Goal: Task Accomplishment & Management: Use online tool/utility

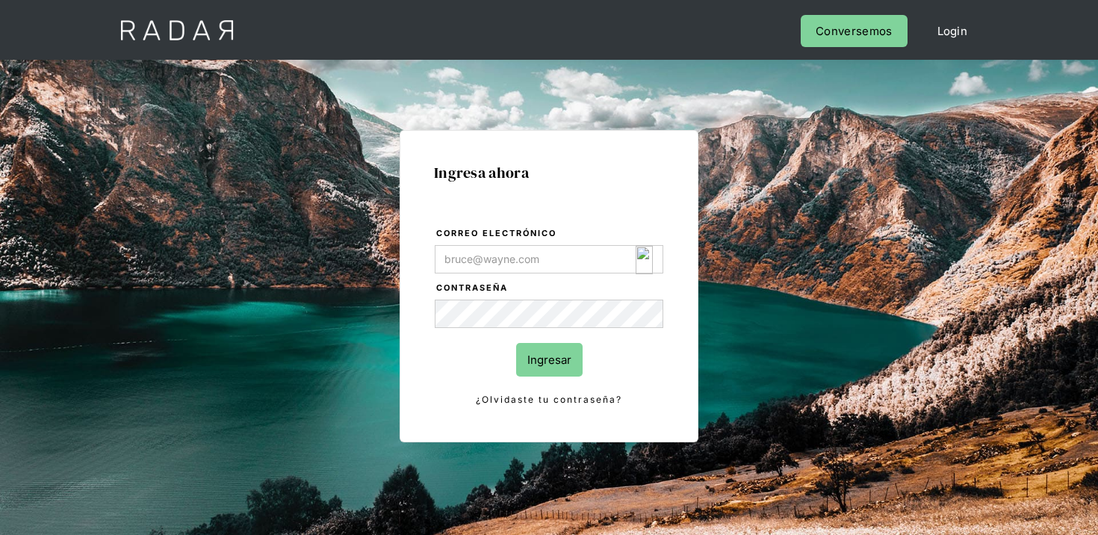
click at [650, 260] on img "Login Form" at bounding box center [644, 260] width 17 height 28
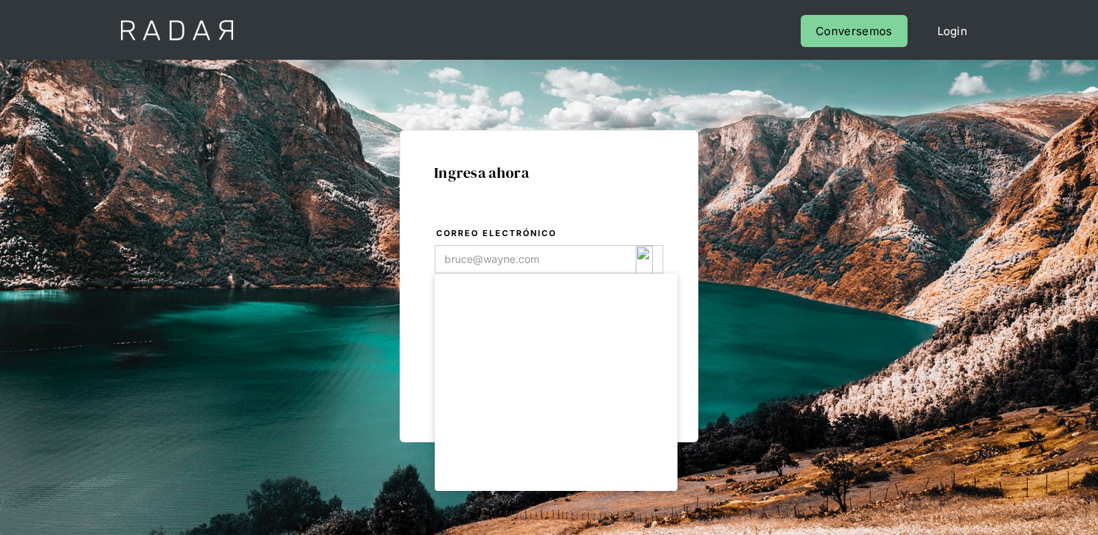
type input "[EMAIL_ADDRESS][DOMAIN_NAME]"
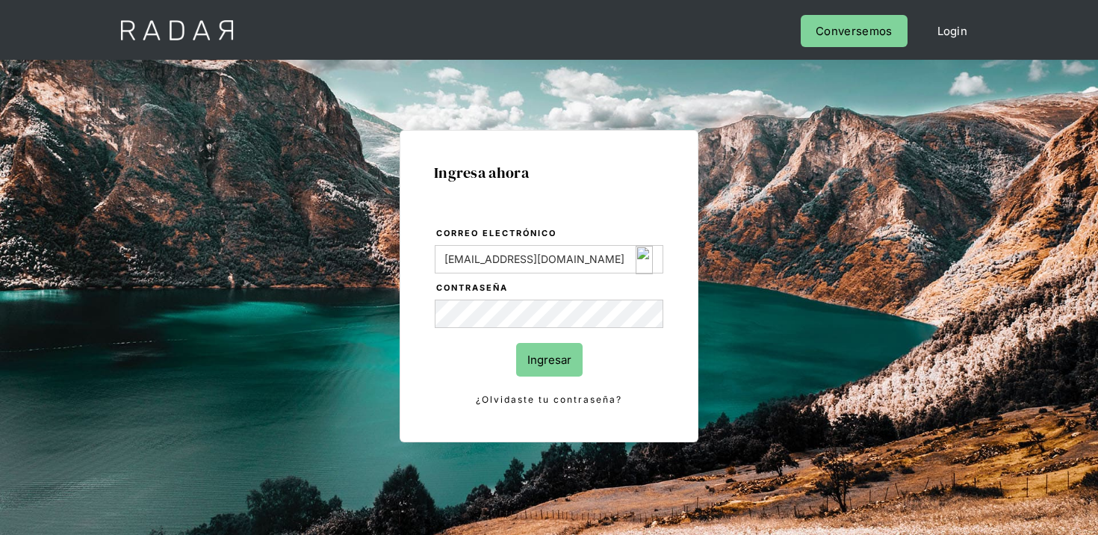
click at [552, 359] on body "Cargando... Cerrar sesión Perfil Login Conversemos Ingresa ahora Correo electró…" at bounding box center [549, 384] width 1098 height 769
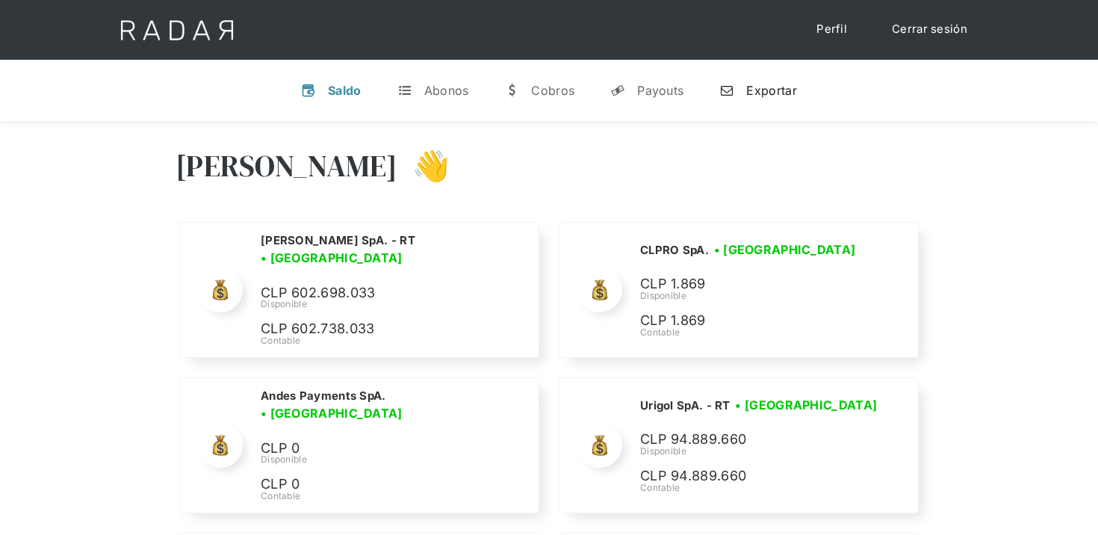
click at [752, 80] on link "n Exportar" at bounding box center [758, 90] width 101 height 39
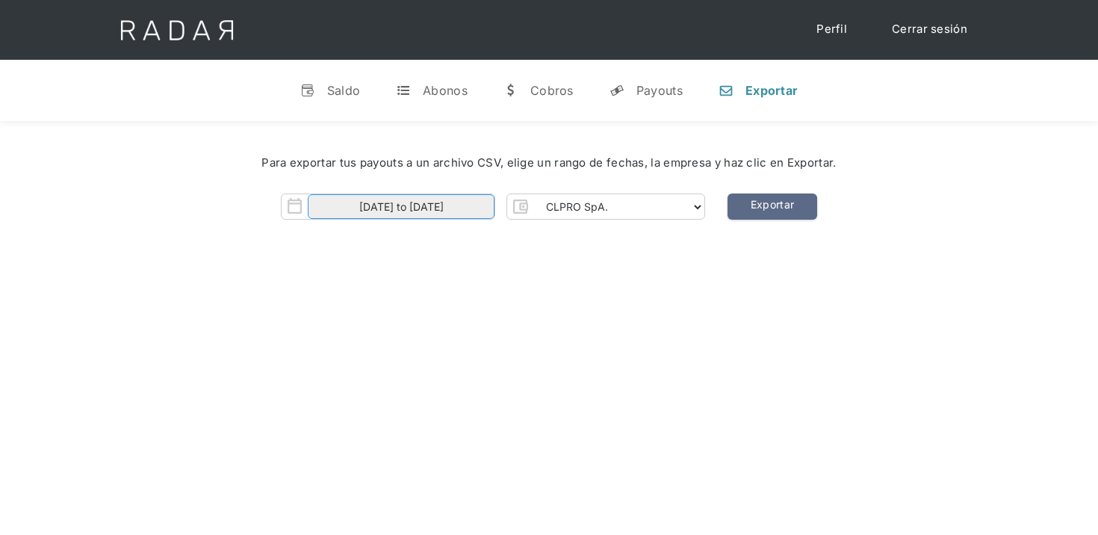
click at [460, 201] on input "[DATE] to [DATE]" at bounding box center [401, 206] width 187 height 25
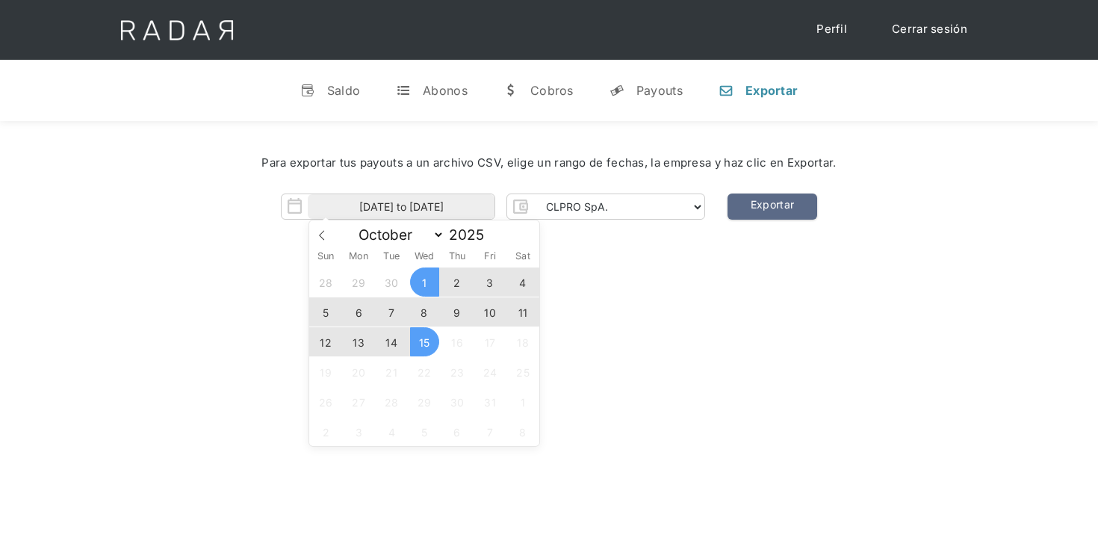
click at [363, 339] on span "13" at bounding box center [358, 341] width 29 height 29
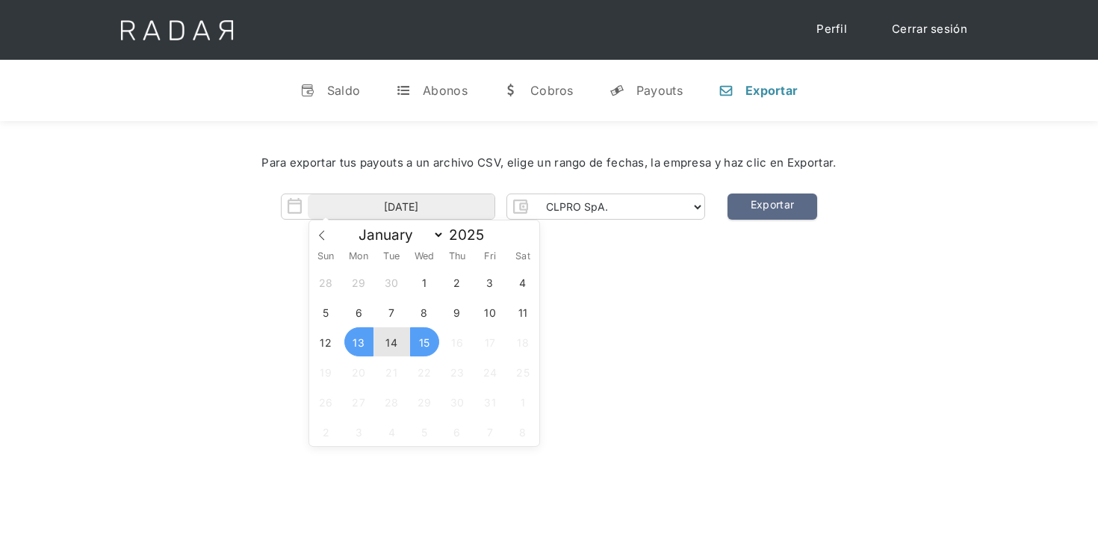
click at [433, 341] on span "15" at bounding box center [424, 341] width 29 height 29
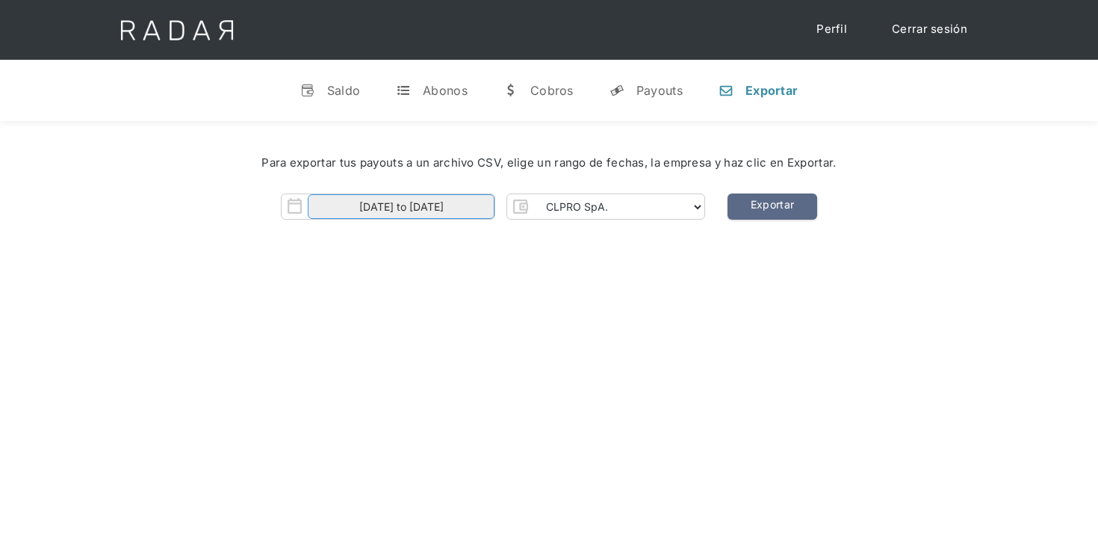
click at [394, 211] on input "[DATE] to [DATE]" at bounding box center [401, 206] width 187 height 25
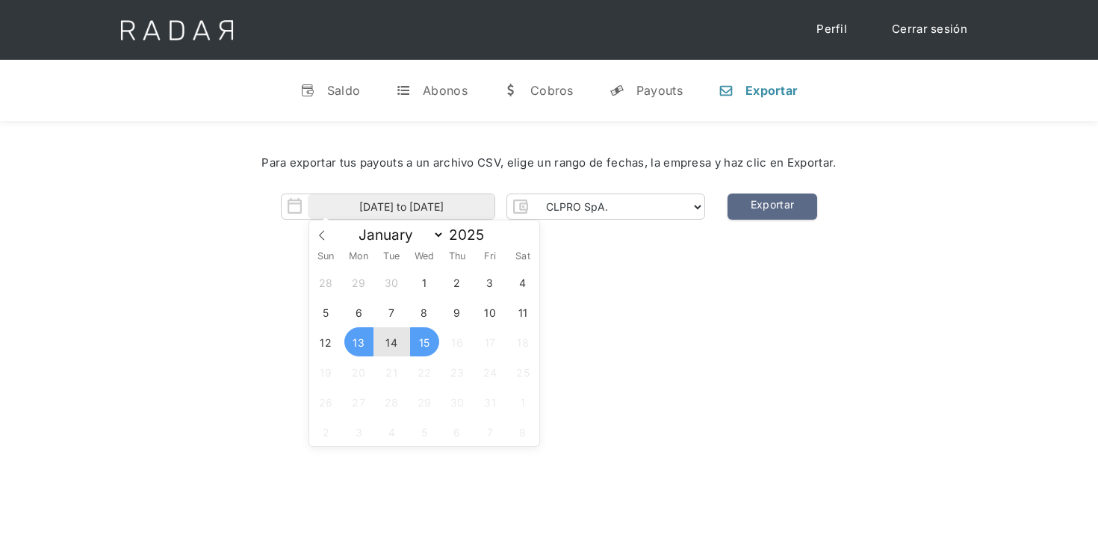
click at [389, 347] on span "14" at bounding box center [391, 341] width 29 height 29
click at [419, 344] on span "15" at bounding box center [424, 341] width 29 height 29
type input "[DATE] to [DATE]"
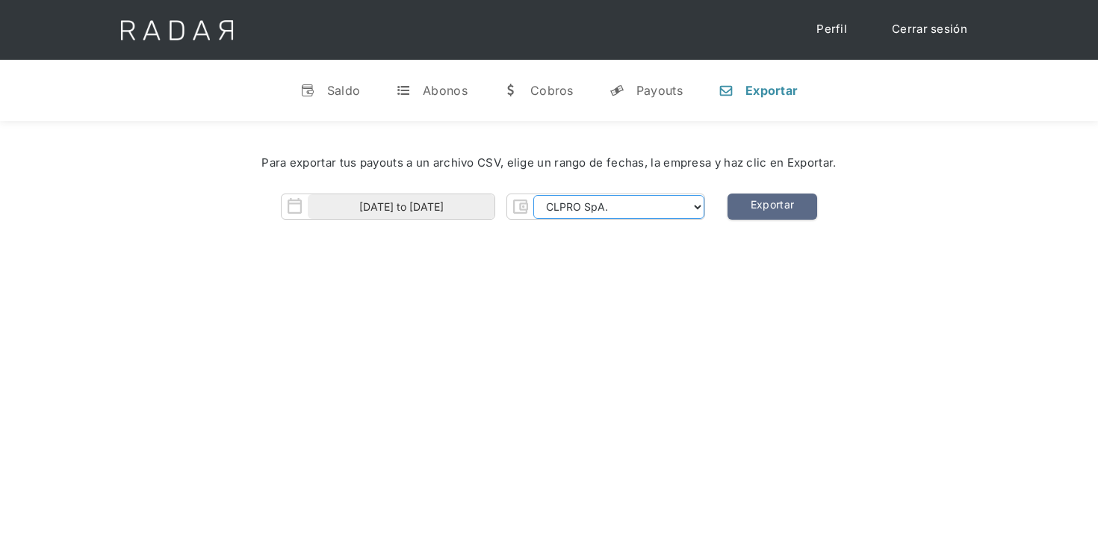
click at [593, 214] on select "CLPRO SpA. [PERSON_NAME] SpA. Urigol SpA. Bysolutions SpA. Clmax SpA. Andes Pay…" at bounding box center [619, 207] width 171 height 24
click at [535, 195] on select "CLPRO SpA. Coster SpA. Urigol SpA. Bysolutions SpA. Clmax SpA. Andes Payments S…" at bounding box center [619, 207] width 171 height 24
click at [777, 204] on link "Exportar" at bounding box center [773, 207] width 90 height 26
click at [581, 215] on select "CLPRO SpA. Coster SpA. Urigol SpA. Bysolutions SpA. Clmax SpA. Andes Payments S…" at bounding box center [619, 207] width 171 height 24
select select "bysolutions-rt"
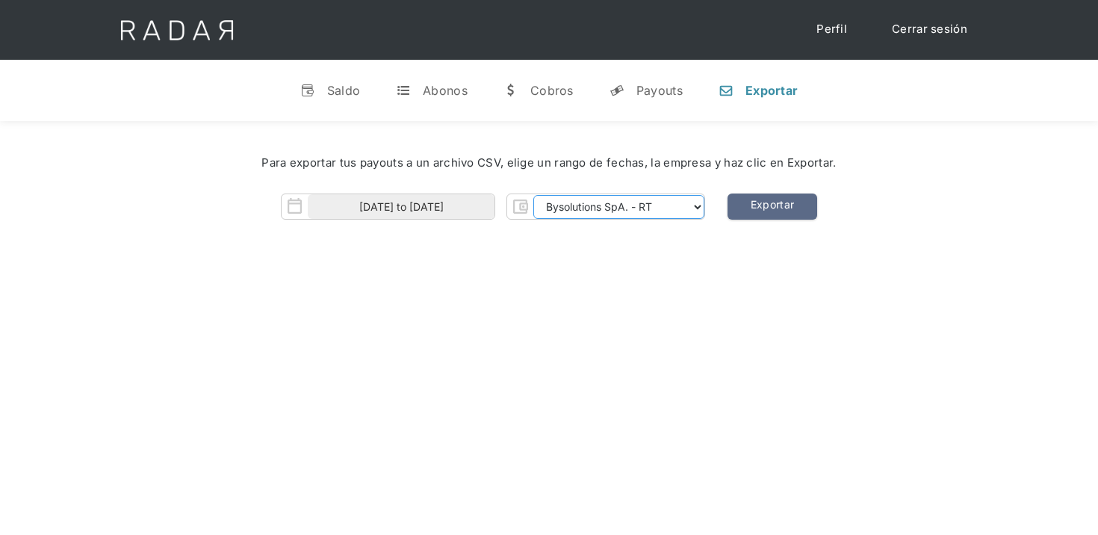
click at [535, 195] on select "CLPRO SpA. Coster SpA. Urigol SpA. Bysolutions SpA. Clmax SpA. Andes Payments S…" at bounding box center [619, 207] width 171 height 24
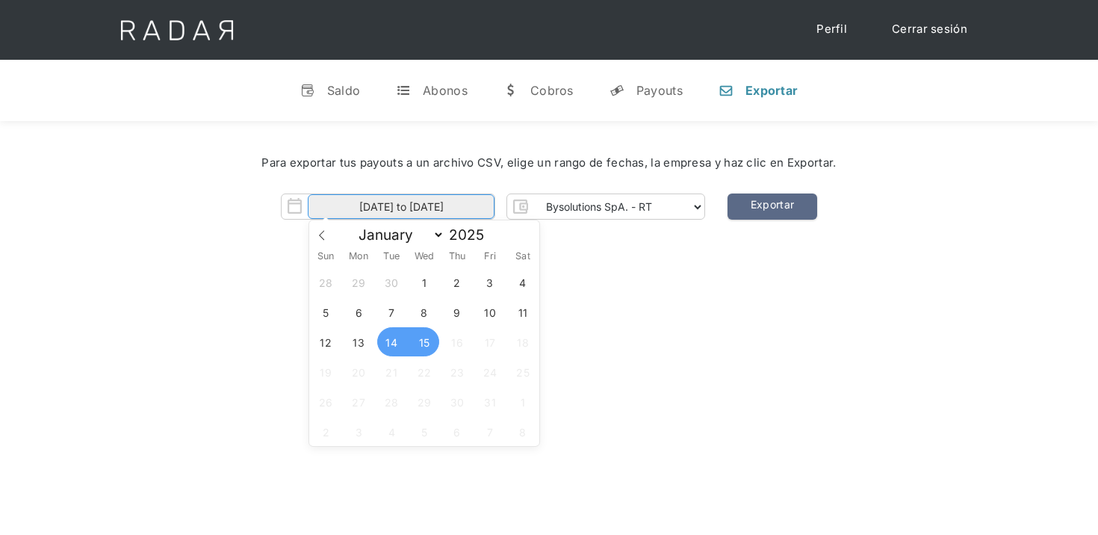
click at [435, 208] on input "14-10-2025 to 15-10-2025" at bounding box center [401, 206] width 187 height 25
click at [324, 344] on span "12" at bounding box center [326, 341] width 29 height 29
click at [395, 346] on span "14" at bounding box center [391, 341] width 29 height 29
type input "12-10-2025 to 14-10-2025"
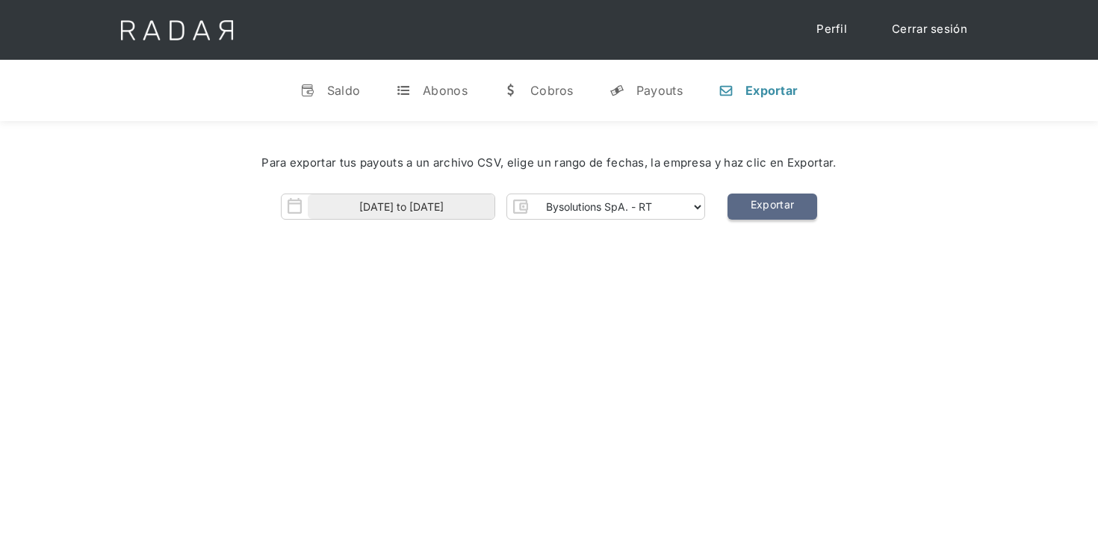
click at [758, 200] on link "Exportar" at bounding box center [773, 207] width 90 height 26
